Goal: Information Seeking & Learning: Check status

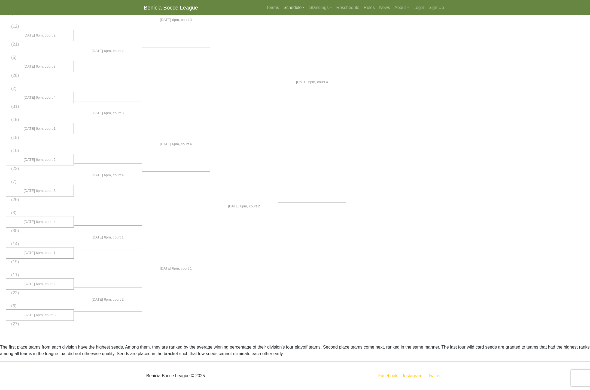
scroll to position [250, 0]
click at [323, 8] on link "Standings" at bounding box center [320, 7] width 27 height 11
click at [327, 31] on link "[DATE] Night" at bounding box center [329, 29] width 44 height 9
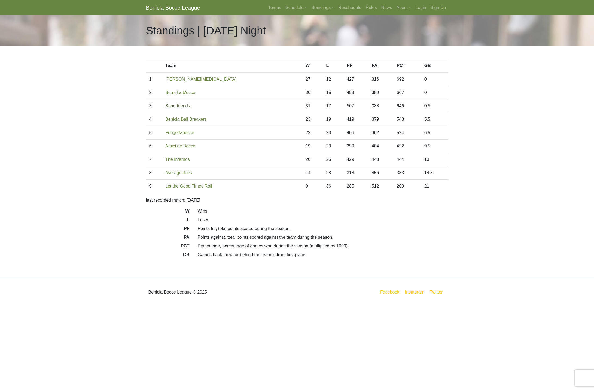
click at [179, 105] on link "Superfriends" at bounding box center [177, 105] width 25 height 5
click at [188, 120] on link "Benicia Ball Breakers" at bounding box center [185, 119] width 41 height 5
click at [192, 79] on link "[PERSON_NAME][MEDICAL_DATA]" at bounding box center [200, 79] width 71 height 5
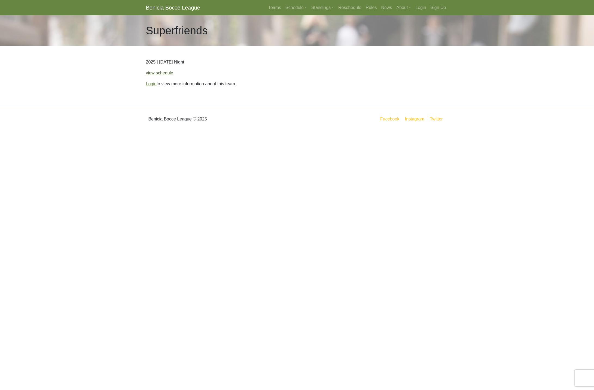
click at [169, 75] on link "view schedule" at bounding box center [159, 73] width 27 height 5
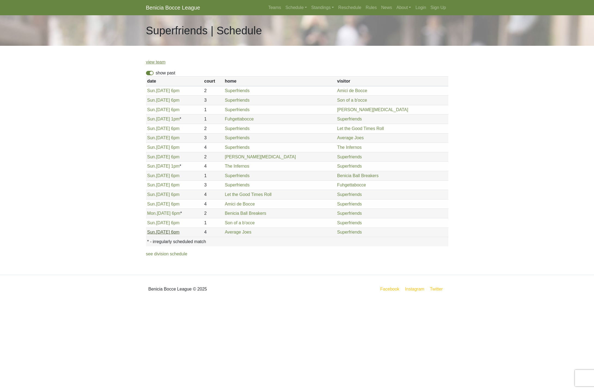
click at [169, 231] on link "Sun. 8/17, 6pm" at bounding box center [163, 232] width 32 height 5
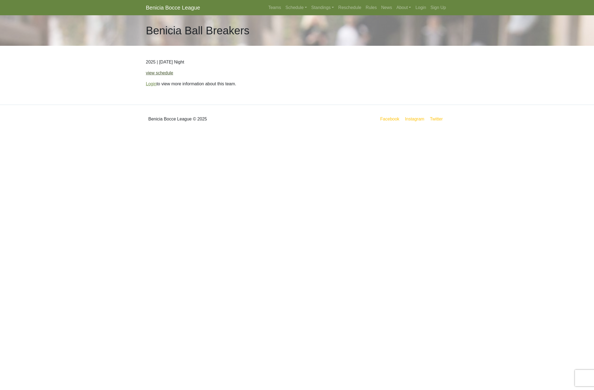
click at [168, 75] on link "view schedule" at bounding box center [159, 73] width 27 height 5
click at [164, 72] on link "view schedule" at bounding box center [159, 73] width 27 height 5
